Goal: Task Accomplishment & Management: Manage account settings

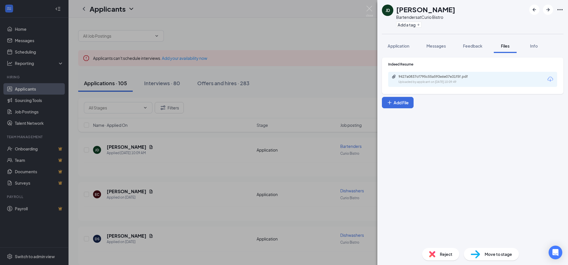
click at [220, 113] on div "[PERSON_NAME] Bartenders at Curio Bistro Add a tag Application Messages Feedbac…" at bounding box center [284, 132] width 568 height 265
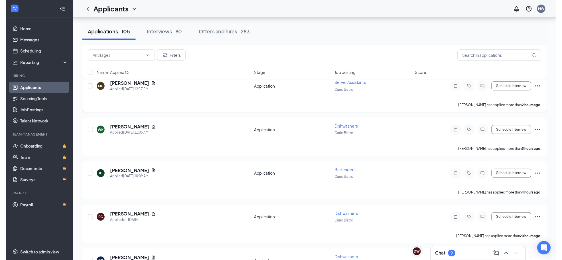
scroll to position [143, 0]
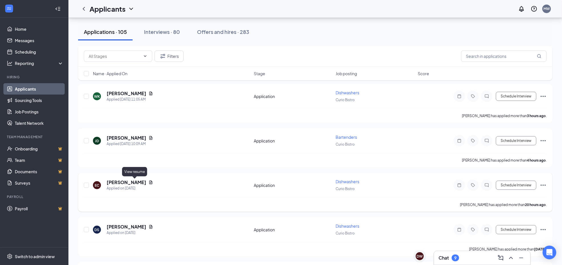
click at [149, 182] on icon "Document" at bounding box center [150, 183] width 3 height 4
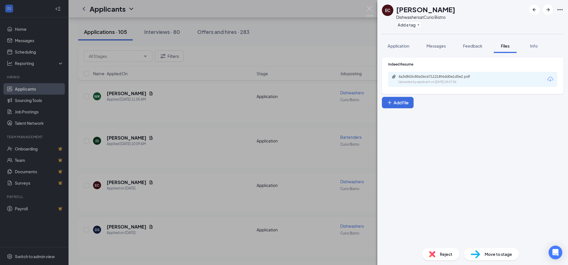
click at [150, 173] on div "EC [PERSON_NAME] Dishwashers at Curio Bistro Add a tag Application Messages Fee…" at bounding box center [284, 132] width 568 height 265
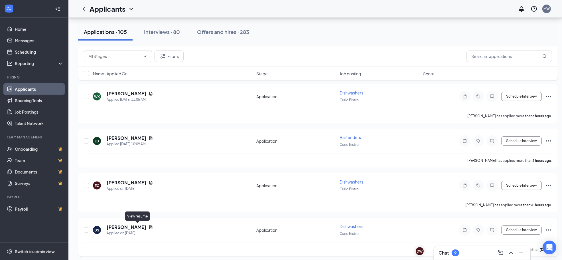
click at [149, 228] on icon "Document" at bounding box center [151, 227] width 5 height 5
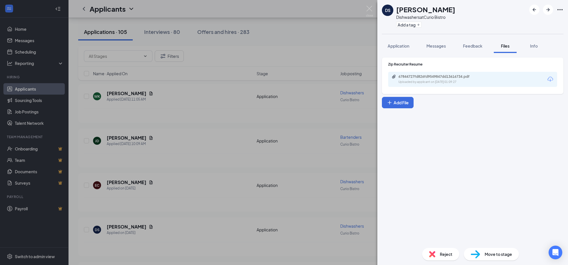
click at [165, 207] on div "DS [PERSON_NAME] Dishwashers at Curio Bistro Add a tag Application Messages Fee…" at bounding box center [284, 132] width 568 height 265
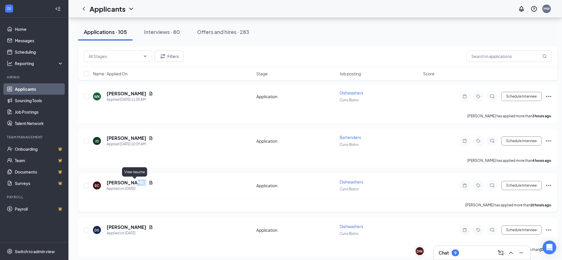
click at [149, 183] on icon "Document" at bounding box center [151, 182] width 5 height 5
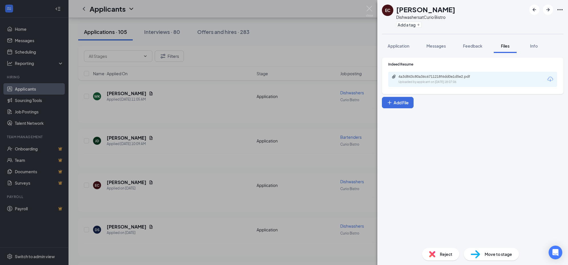
click at [195, 171] on div "EC [PERSON_NAME] Dishwashers at Curio Bistro Add a tag Application Messages Fee…" at bounding box center [284, 132] width 568 height 265
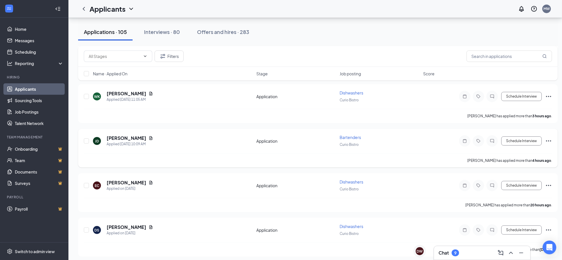
click at [548, 139] on icon "Ellipses" at bounding box center [548, 140] width 7 height 7
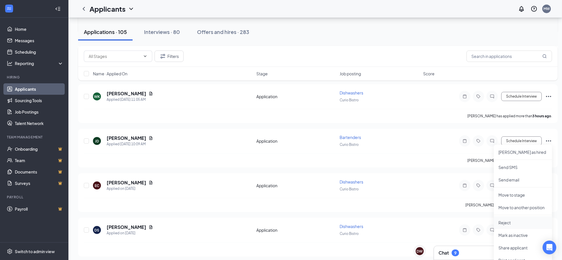
click at [511, 220] on p "Reject" at bounding box center [523, 223] width 49 height 6
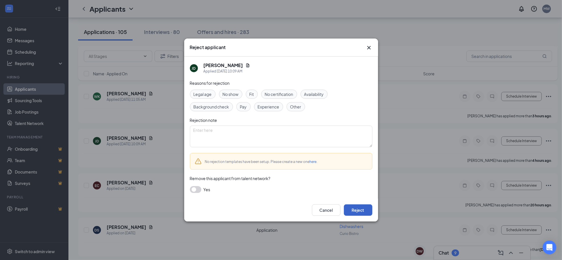
click at [358, 207] on button "Reject" at bounding box center [358, 209] width 29 height 11
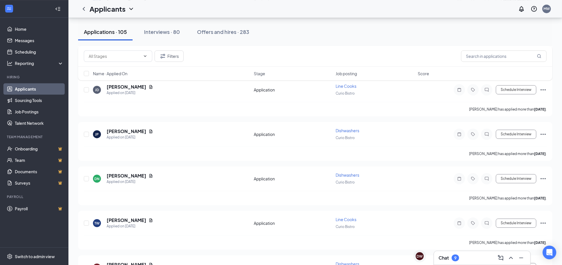
scroll to position [1889, 0]
